Goal: Task Accomplishment & Management: Use online tool/utility

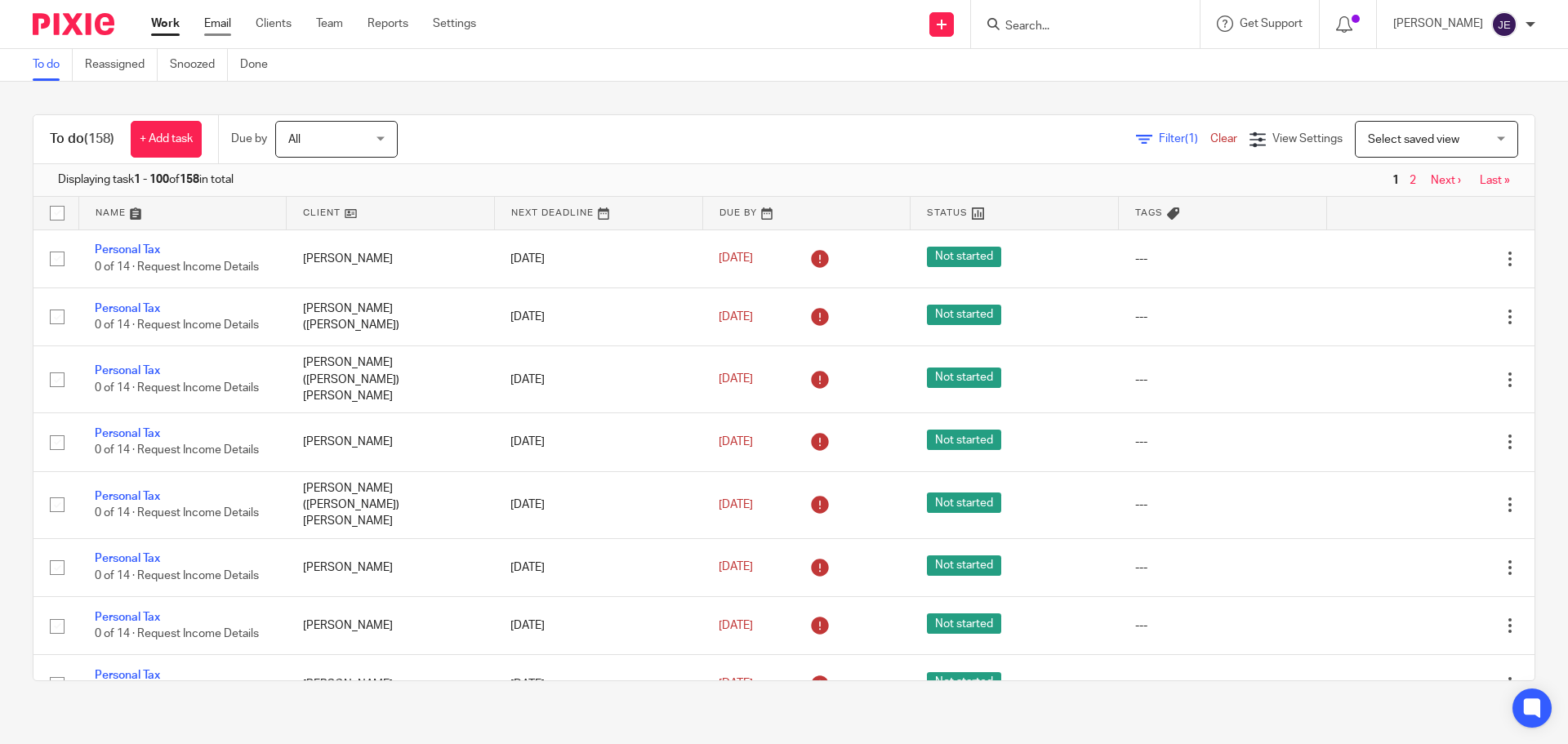
click at [223, 18] on link "Email" at bounding box center [217, 24] width 27 height 16
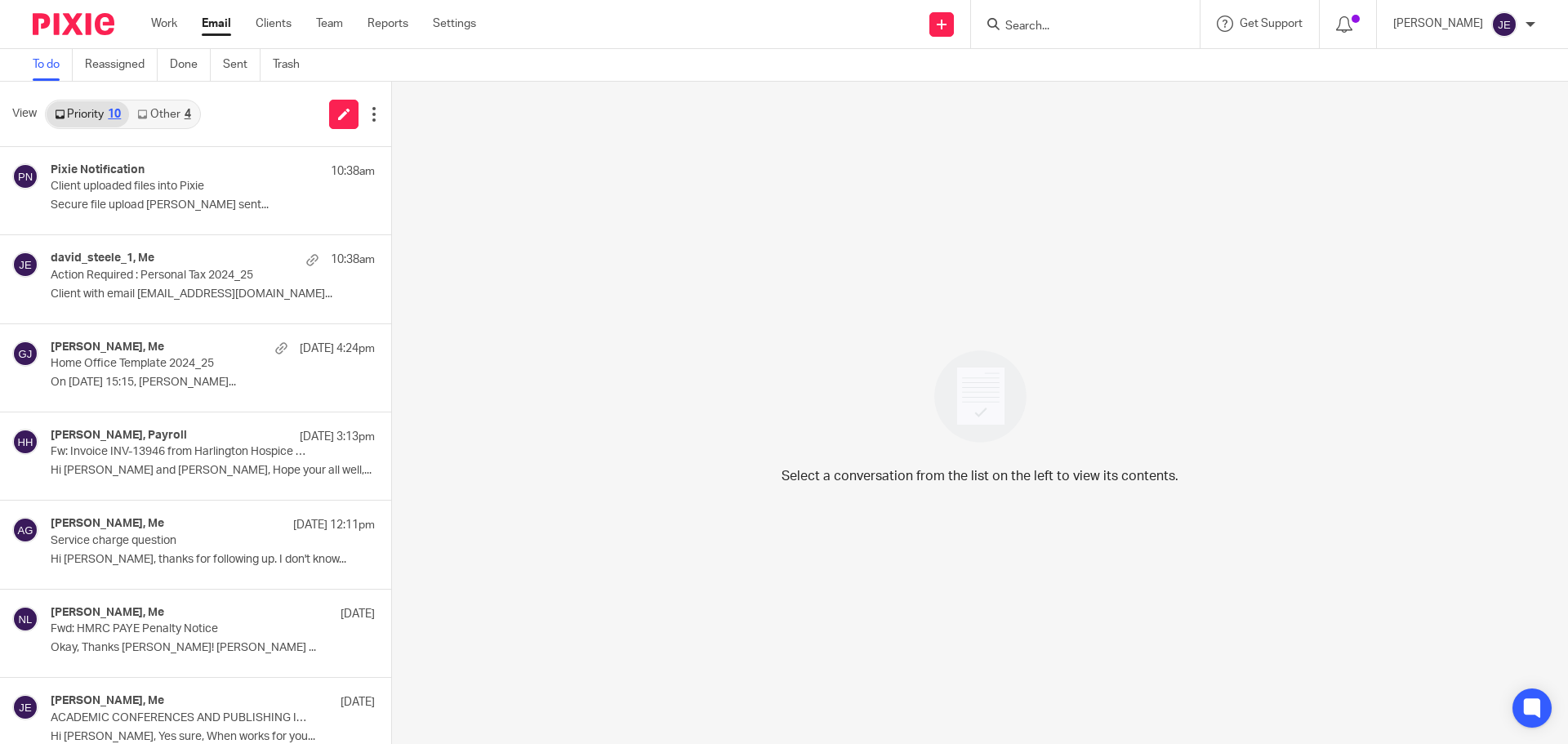
click at [184, 107] on link "Other 4" at bounding box center [164, 115] width 70 height 27
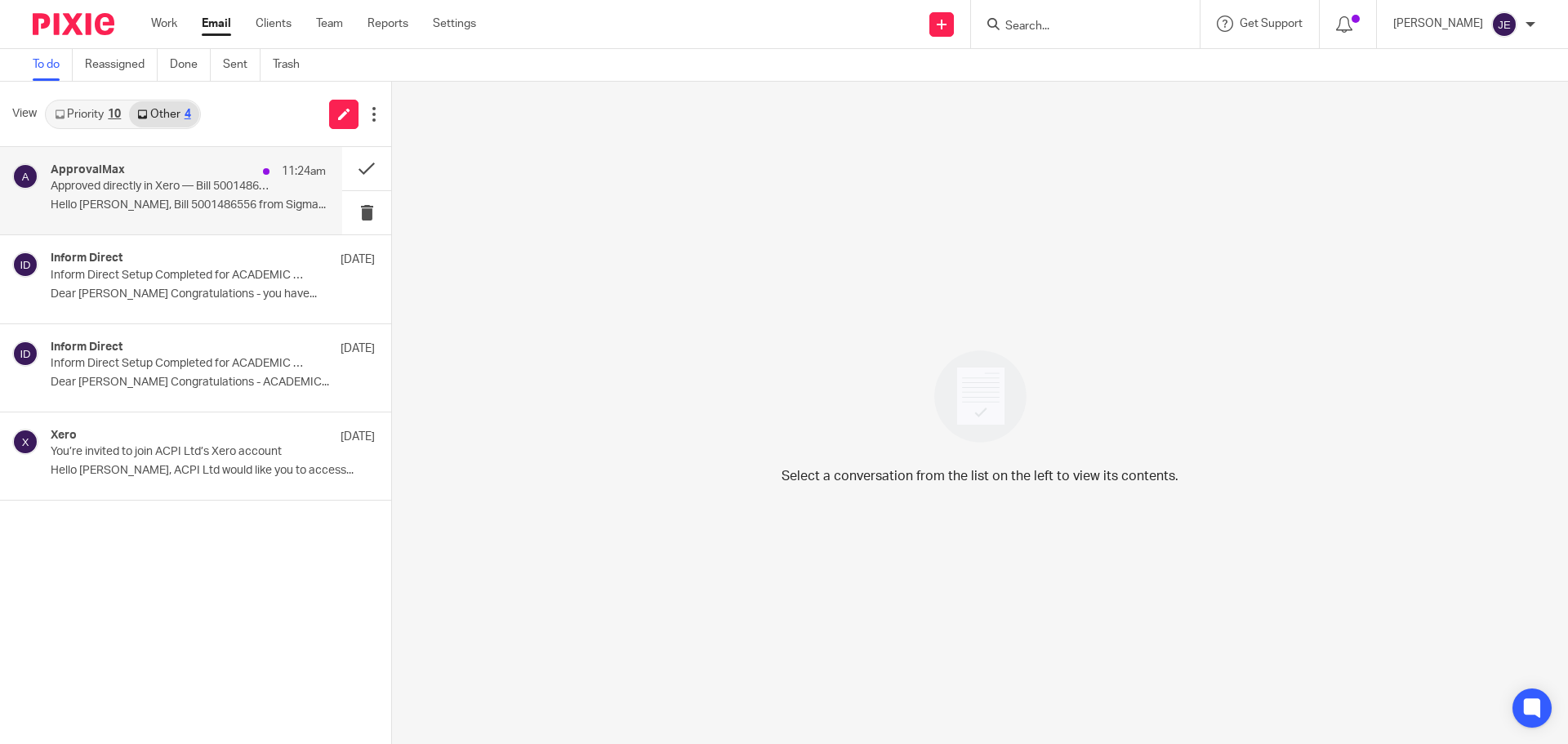
click at [214, 209] on p "Hello [PERSON_NAME], Bill 5001486556 from Sigma..." at bounding box center [188, 205] width 275 height 14
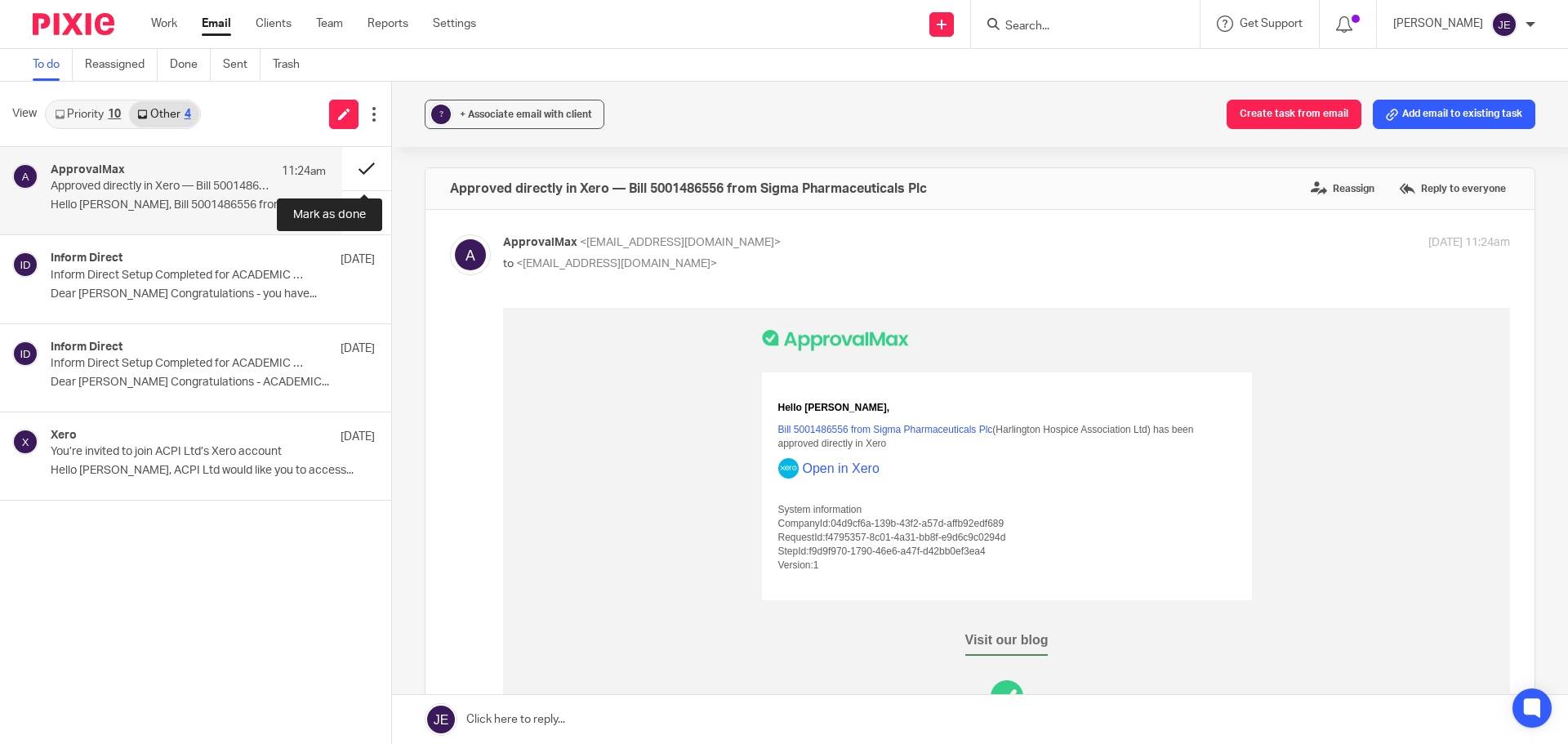
click at [354, 160] on button at bounding box center [366, 168] width 49 height 43
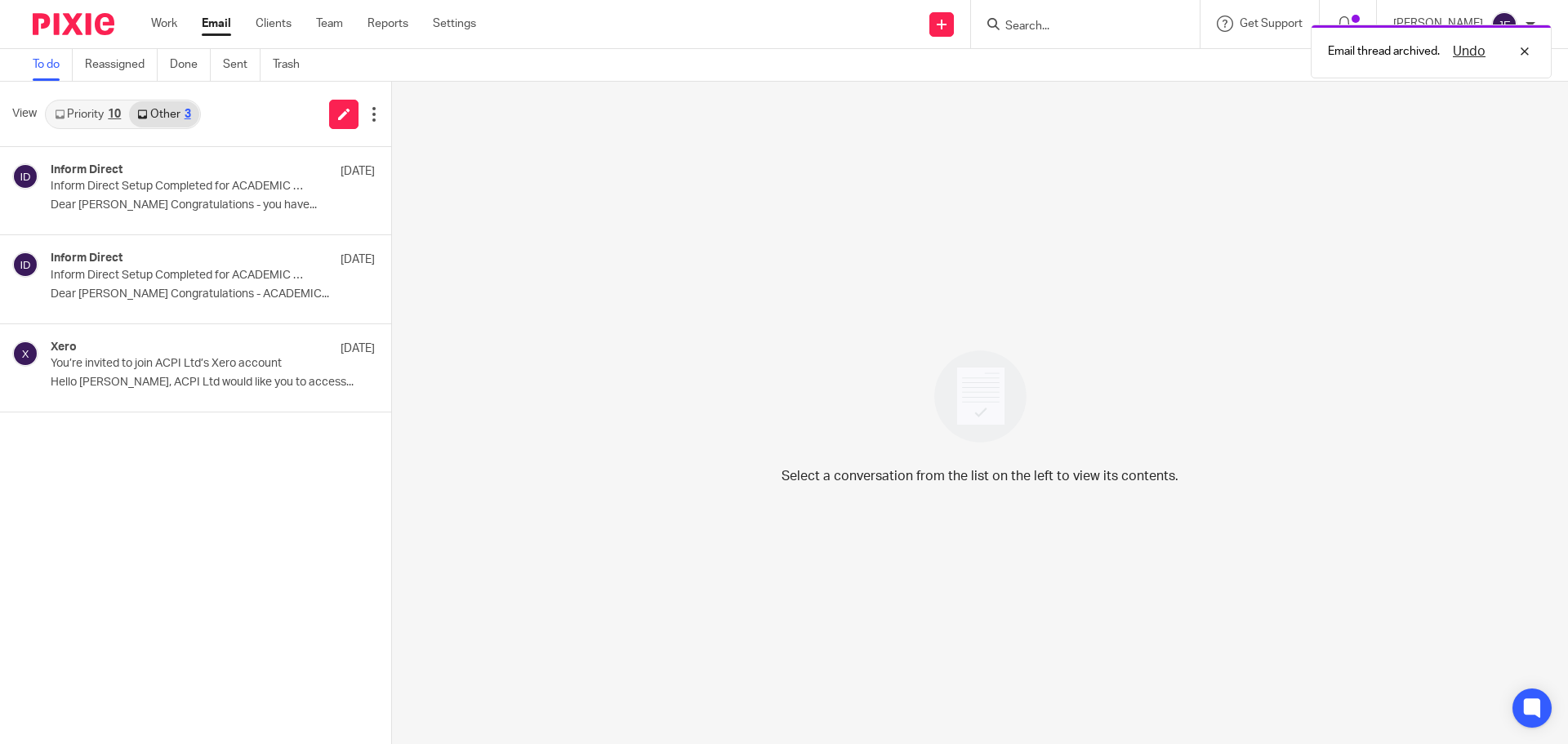
click at [86, 117] on link "Priority 10" at bounding box center [88, 115] width 82 height 27
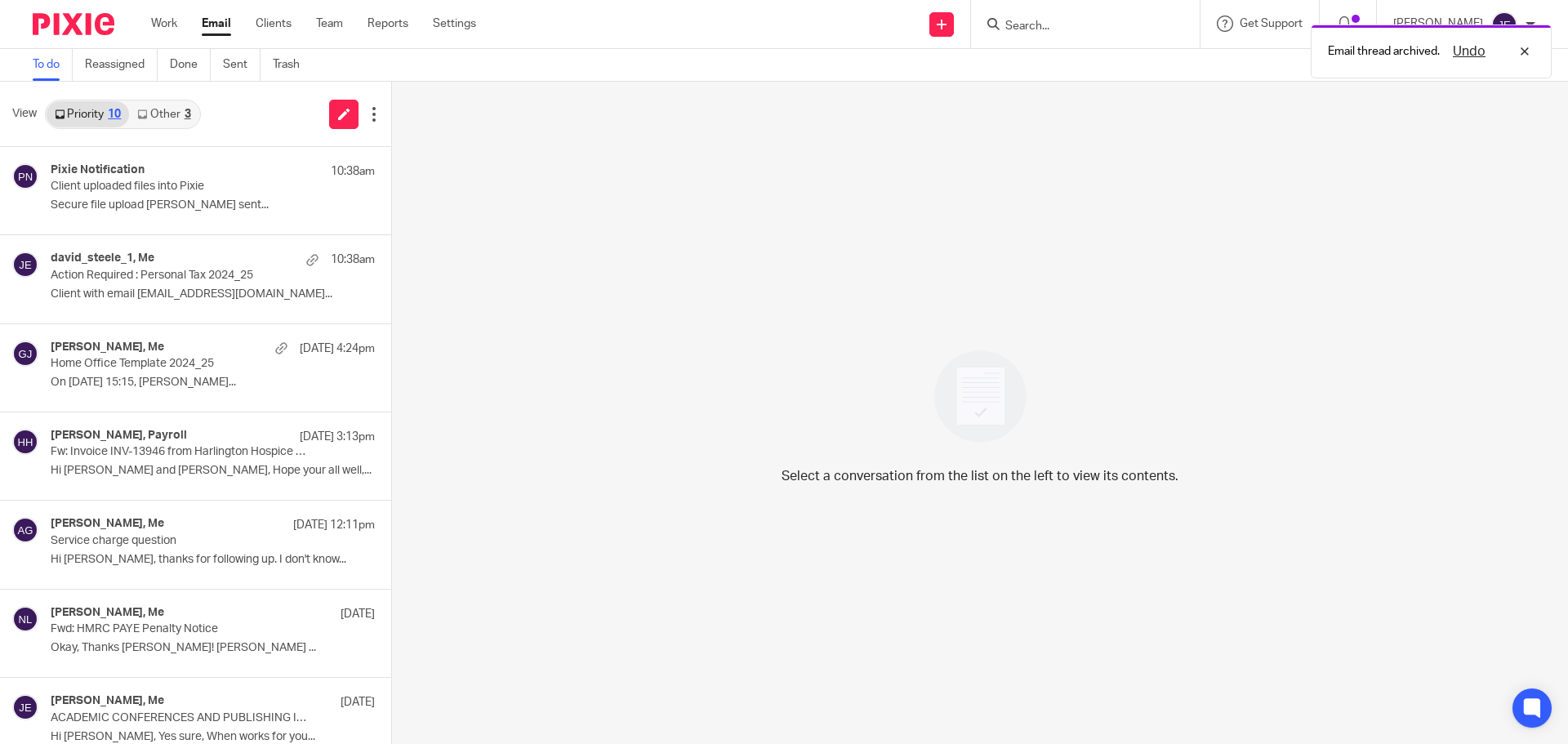
click at [148, 116] on link "Other 3" at bounding box center [164, 115] width 70 height 27
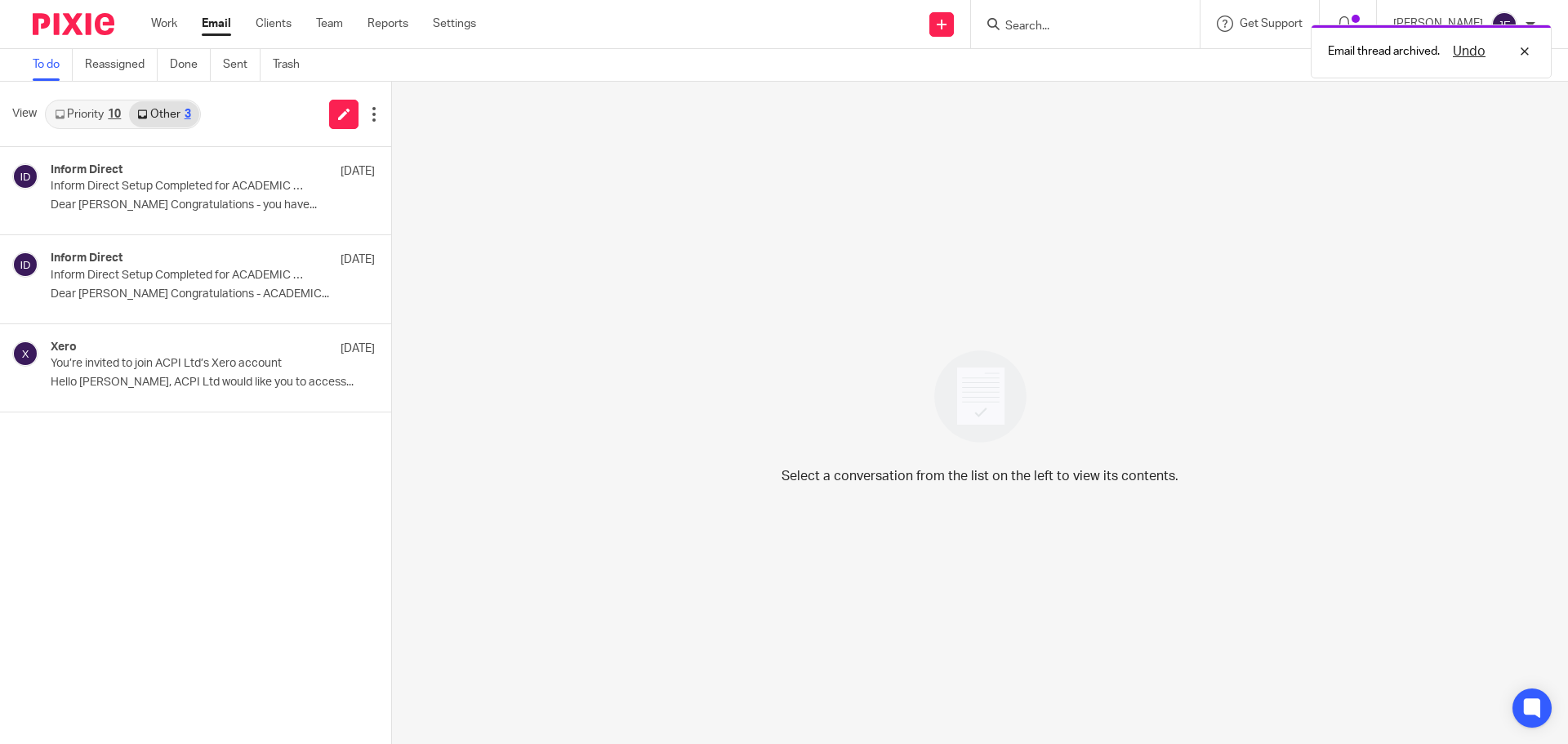
click at [104, 115] on link "Priority 10" at bounding box center [88, 115] width 82 height 27
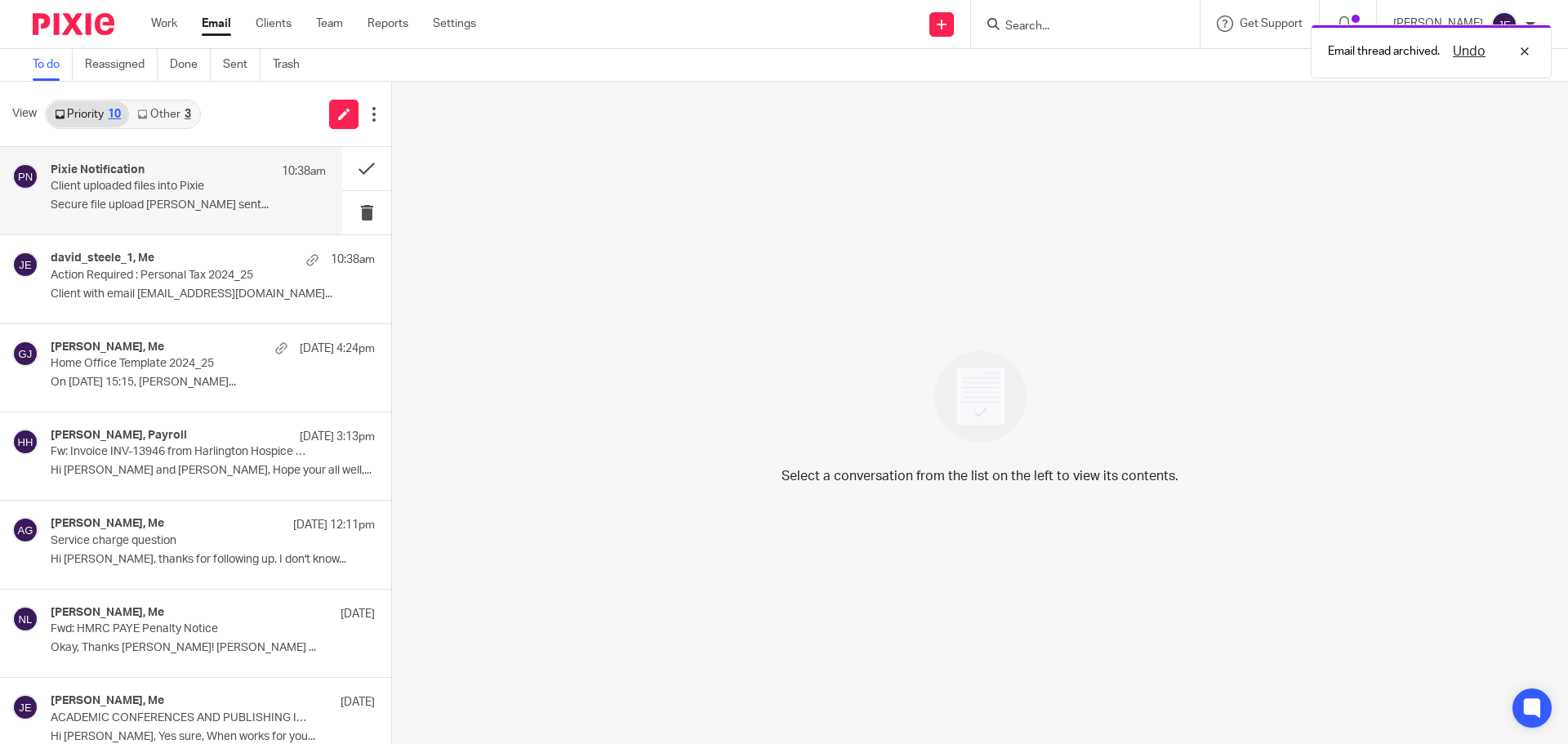
click at [184, 178] on div "Pixie Notification 10:38am" at bounding box center [188, 171] width 275 height 16
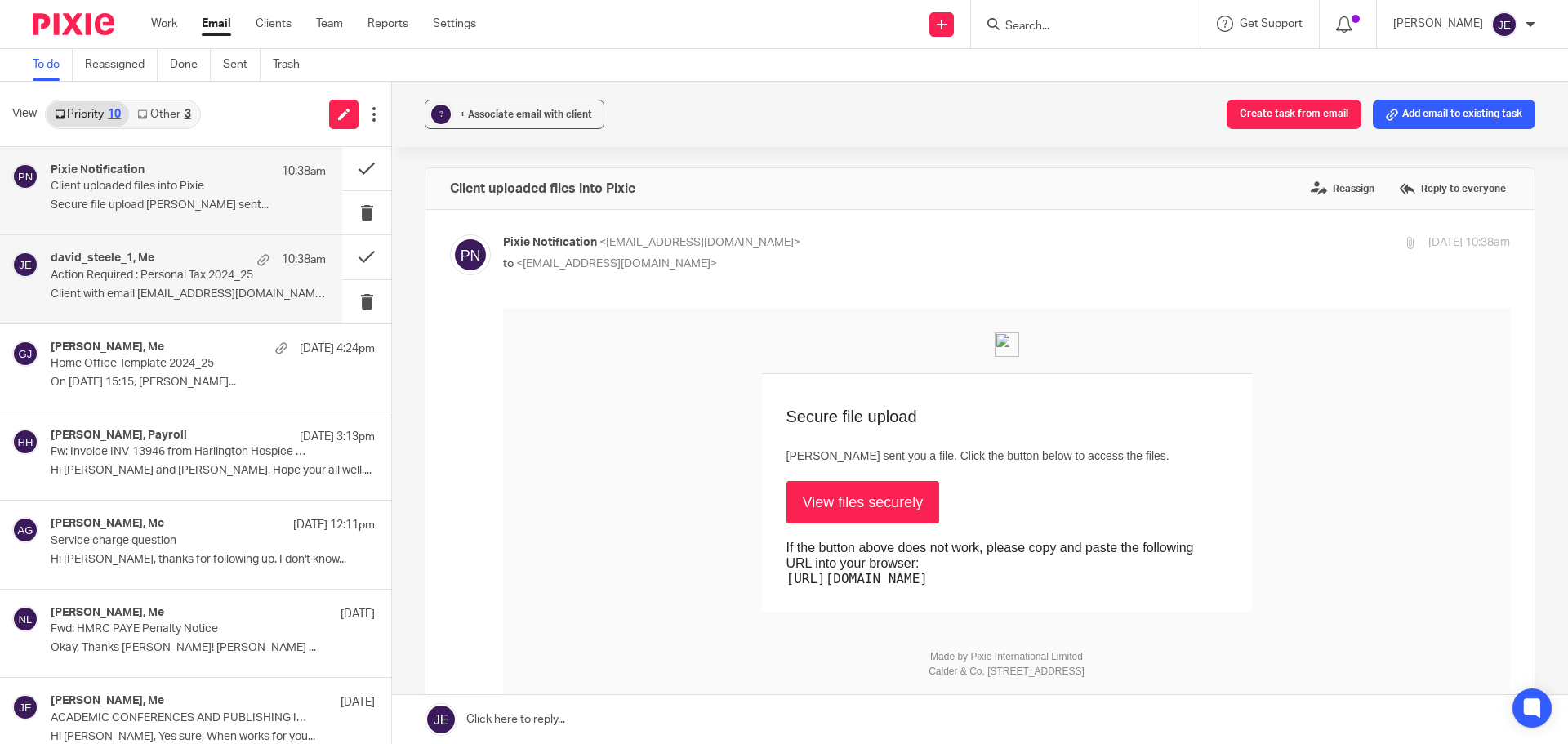
click at [194, 253] on div "david_steele_1, Me 10:38am" at bounding box center [188, 259] width 275 height 16
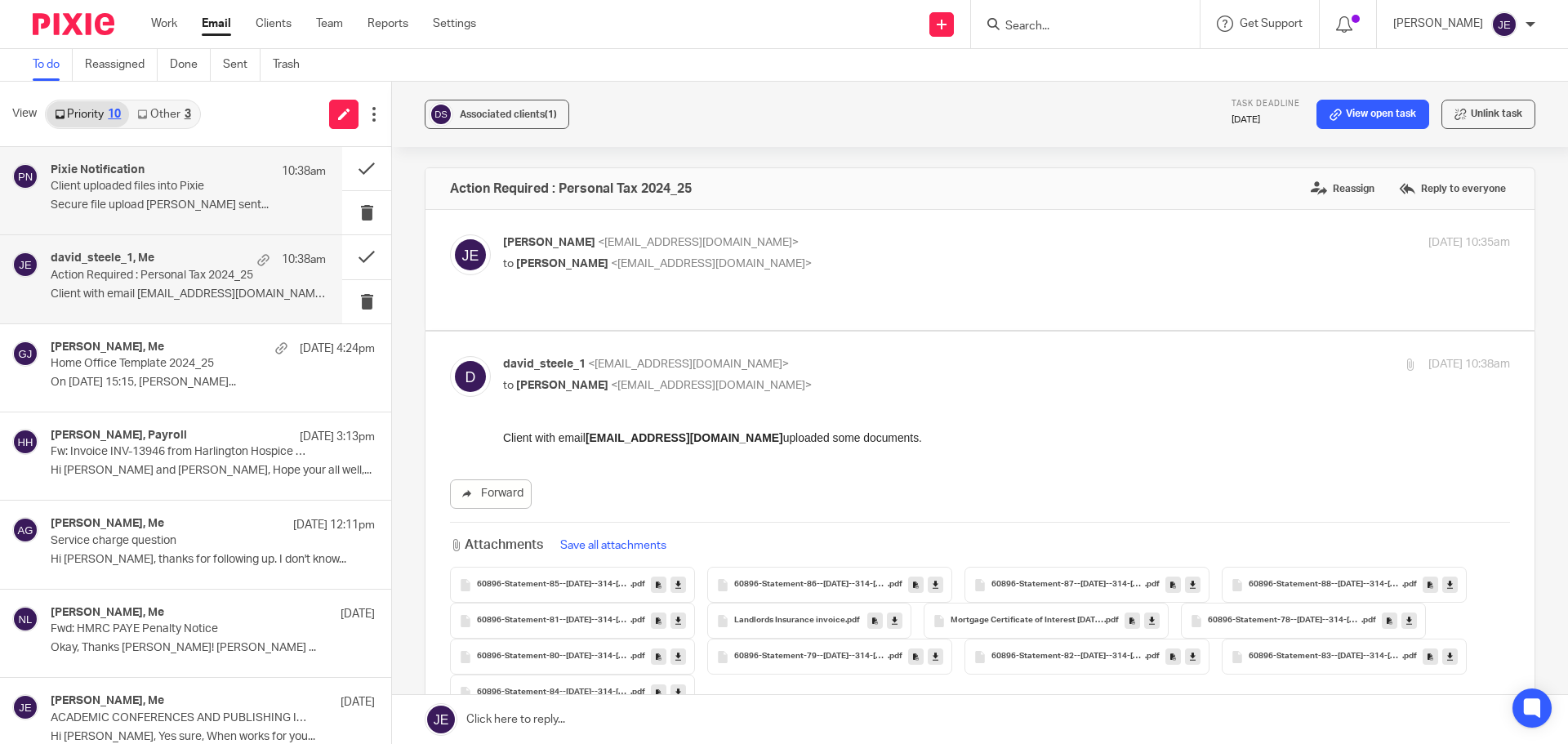
click at [192, 179] on div "Pixie Notification 10:38am" at bounding box center [188, 171] width 275 height 16
